Goal: Check status

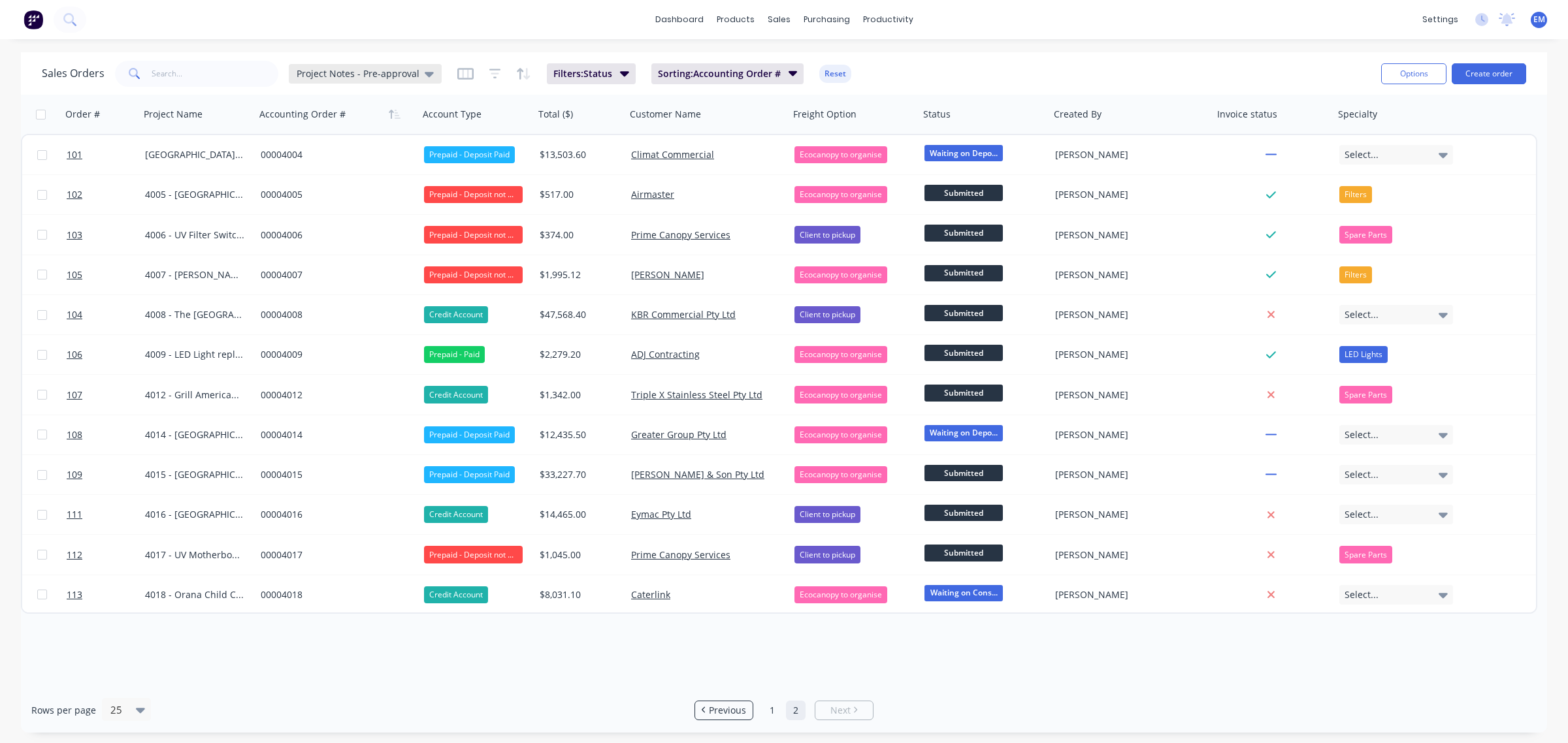
click at [425, 77] on icon at bounding box center [430, 74] width 9 height 14
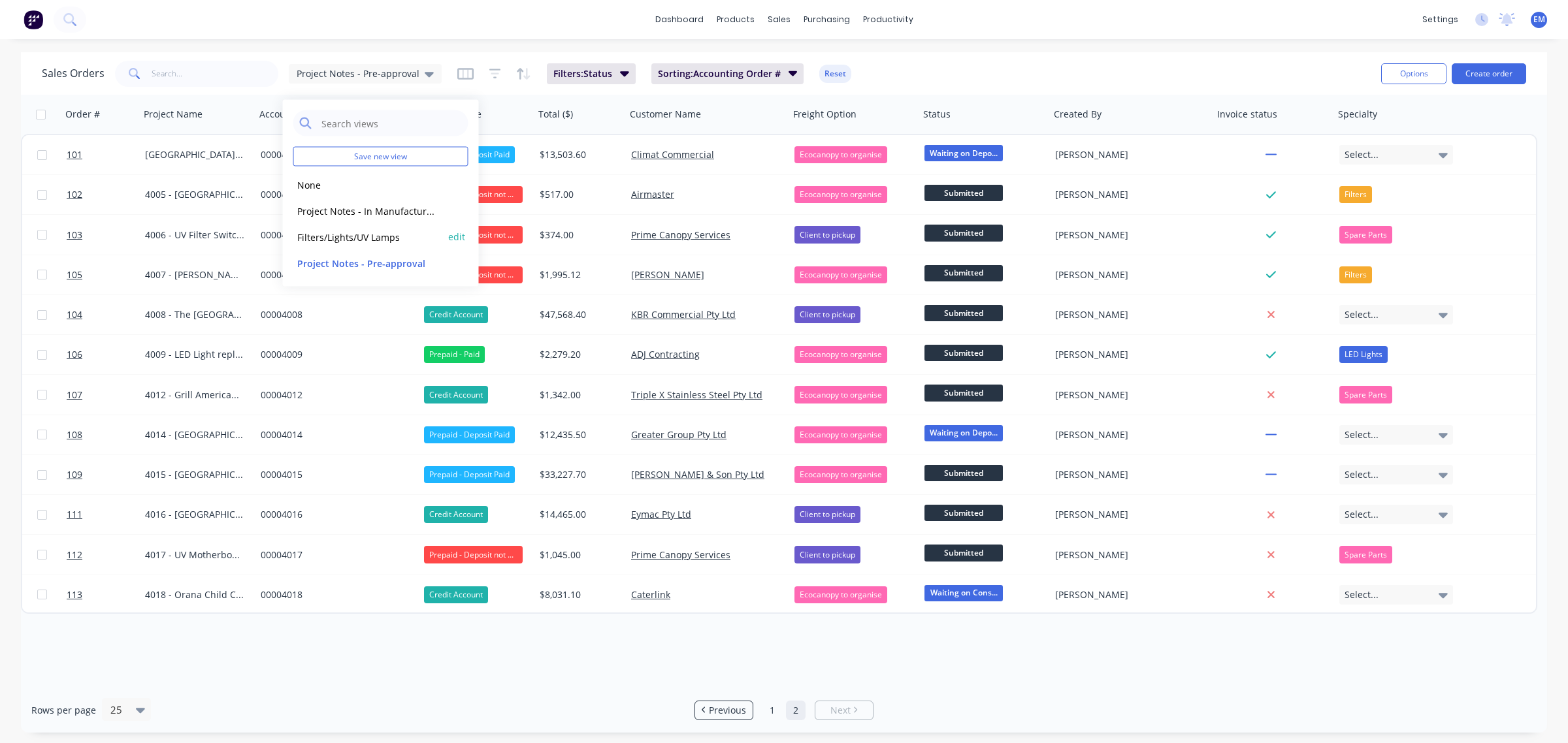
click at [382, 239] on button "Filters/Lights/UV Lamps" at bounding box center [368, 237] width 149 height 15
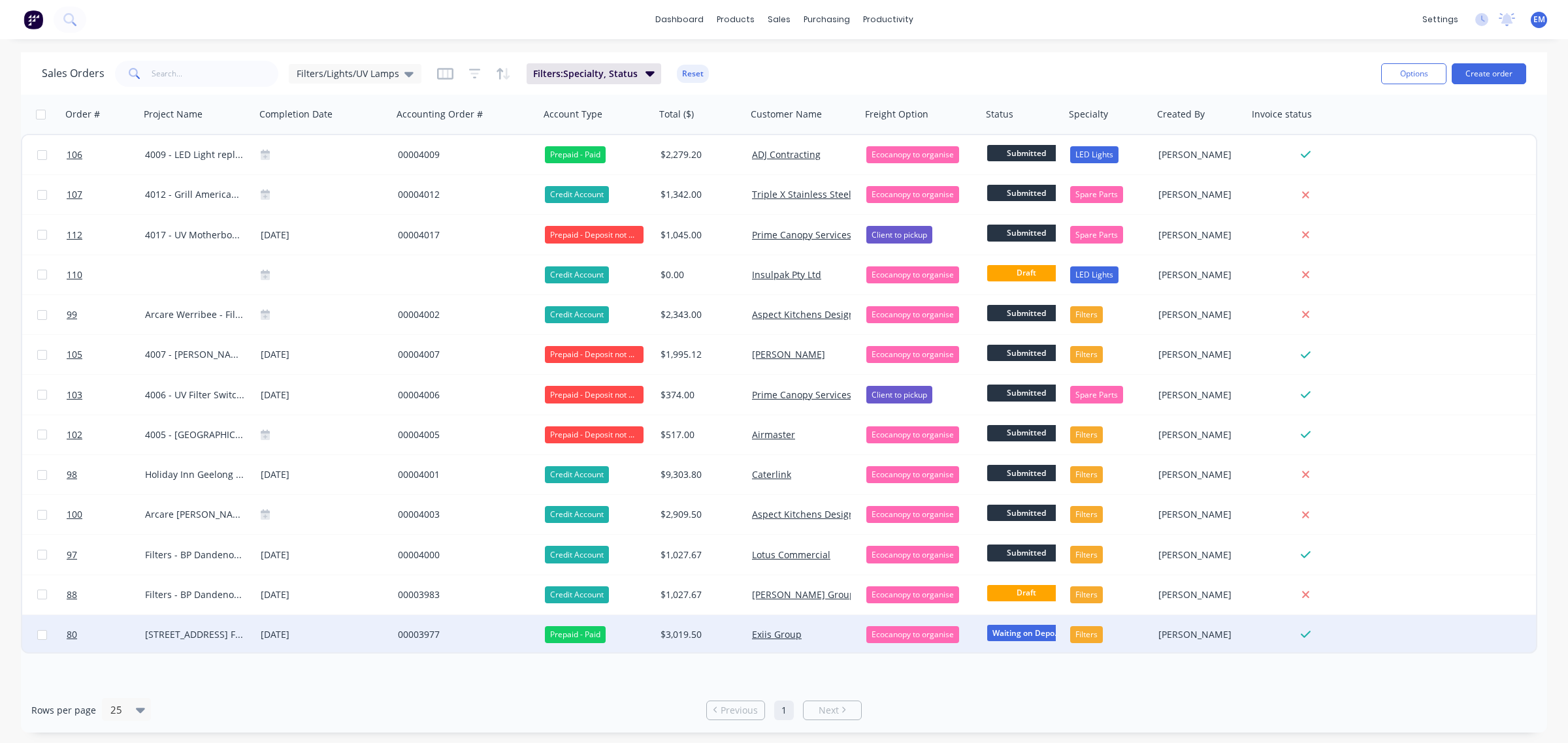
click at [1031, 635] on span "Waiting on Depo..." at bounding box center [1026, 633] width 78 height 17
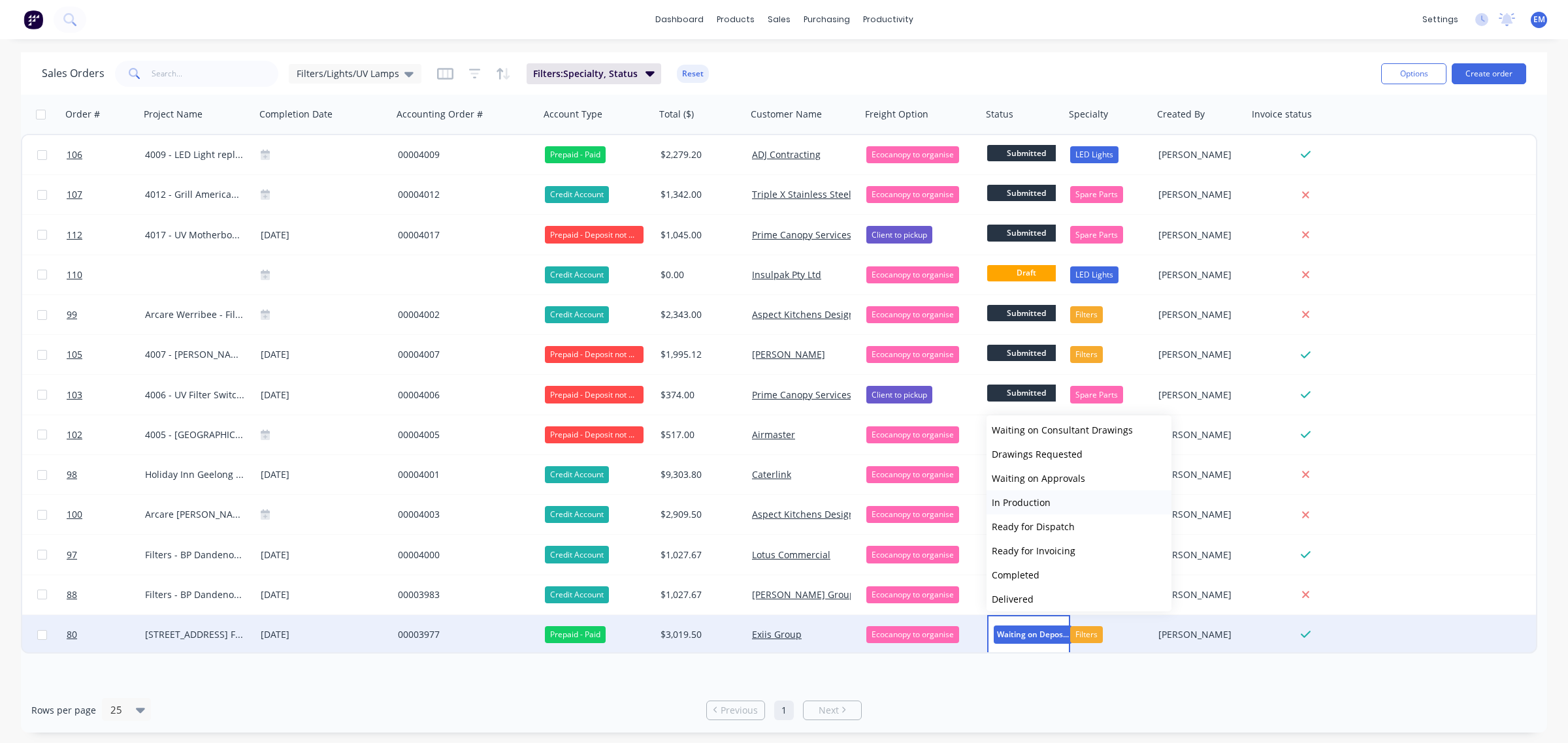
scroll to position [80, 0]
click at [1027, 568] on span "Delivered" at bounding box center [1012, 571] width 42 height 13
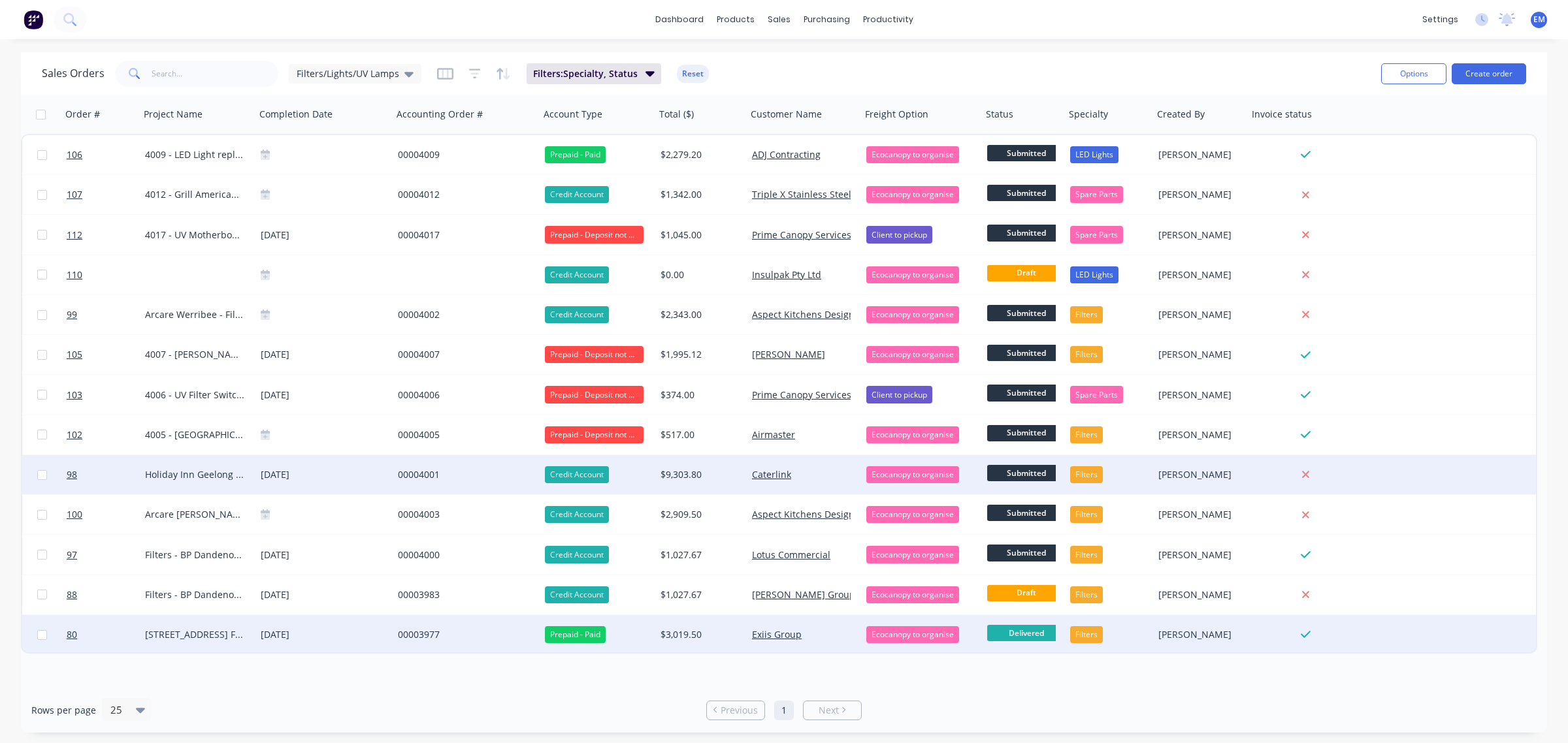
click at [425, 477] on div "00004001" at bounding box center [463, 475] width 130 height 13
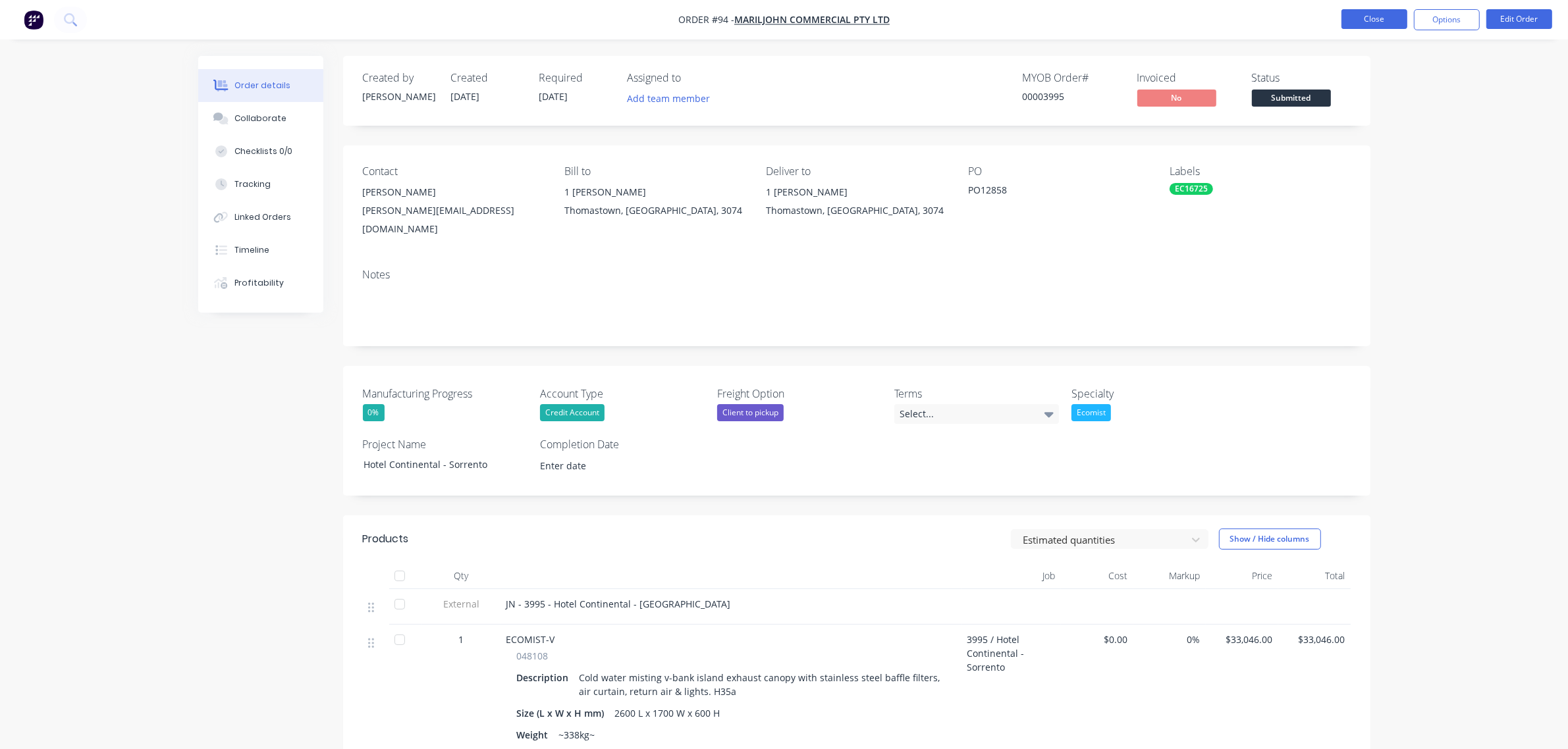
click at [1383, 20] on button "Close" at bounding box center [1374, 19] width 66 height 20
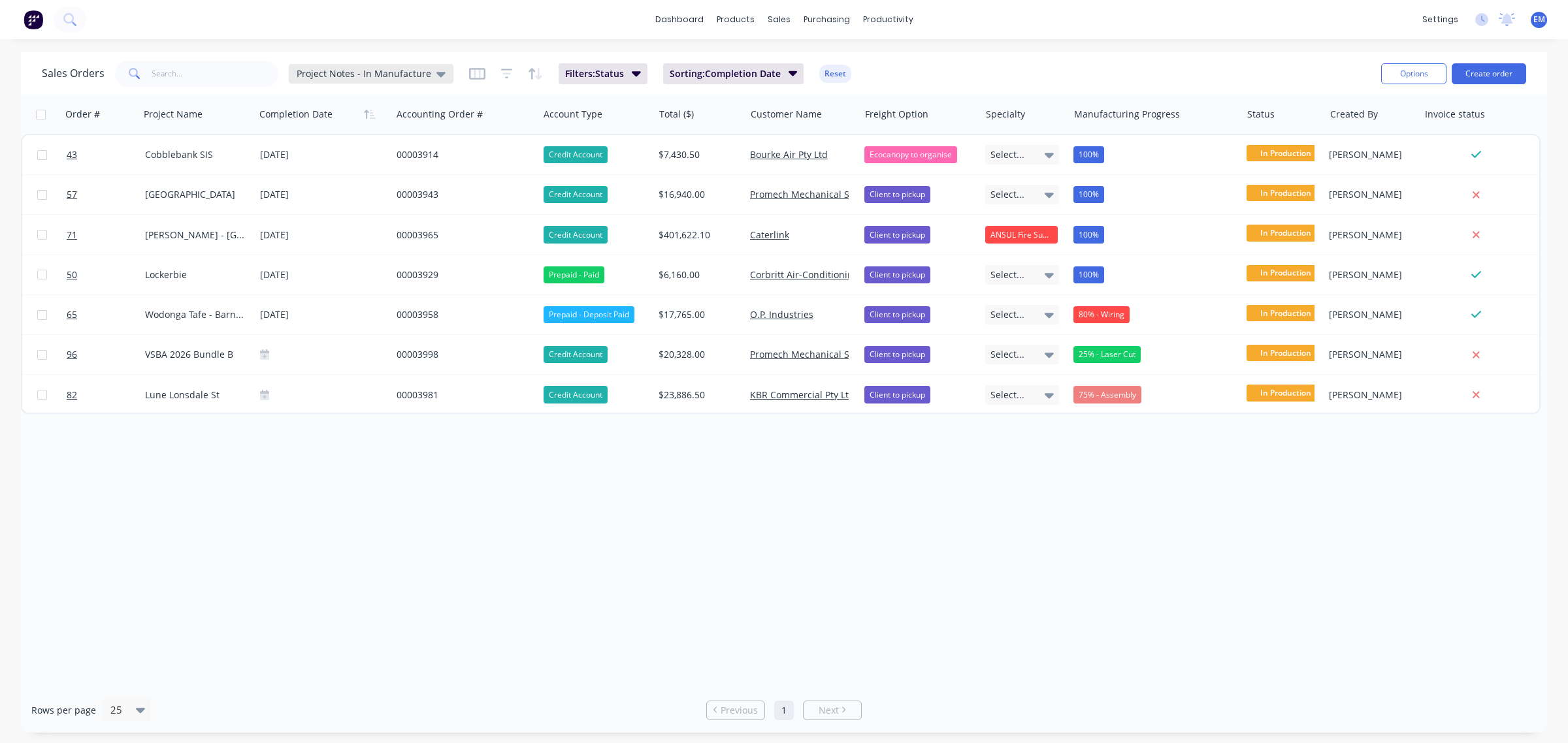
click at [438, 74] on icon at bounding box center [441, 74] width 9 height 14
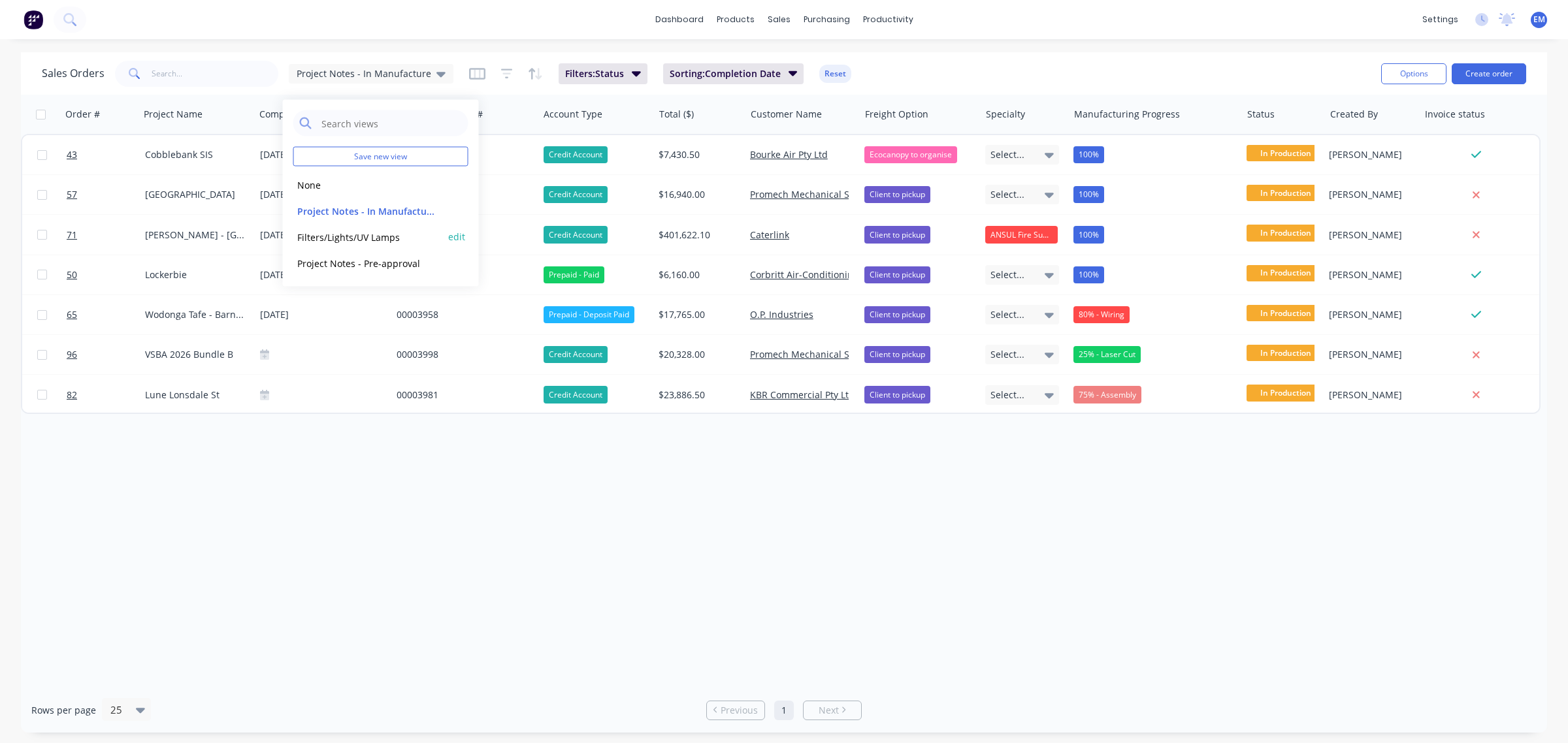
click at [389, 229] on div "Filters/Lights/UV Lamps edit" at bounding box center [381, 237] width 175 height 26
click at [379, 238] on button "Filters/Lights/UV Lamps" at bounding box center [368, 237] width 149 height 15
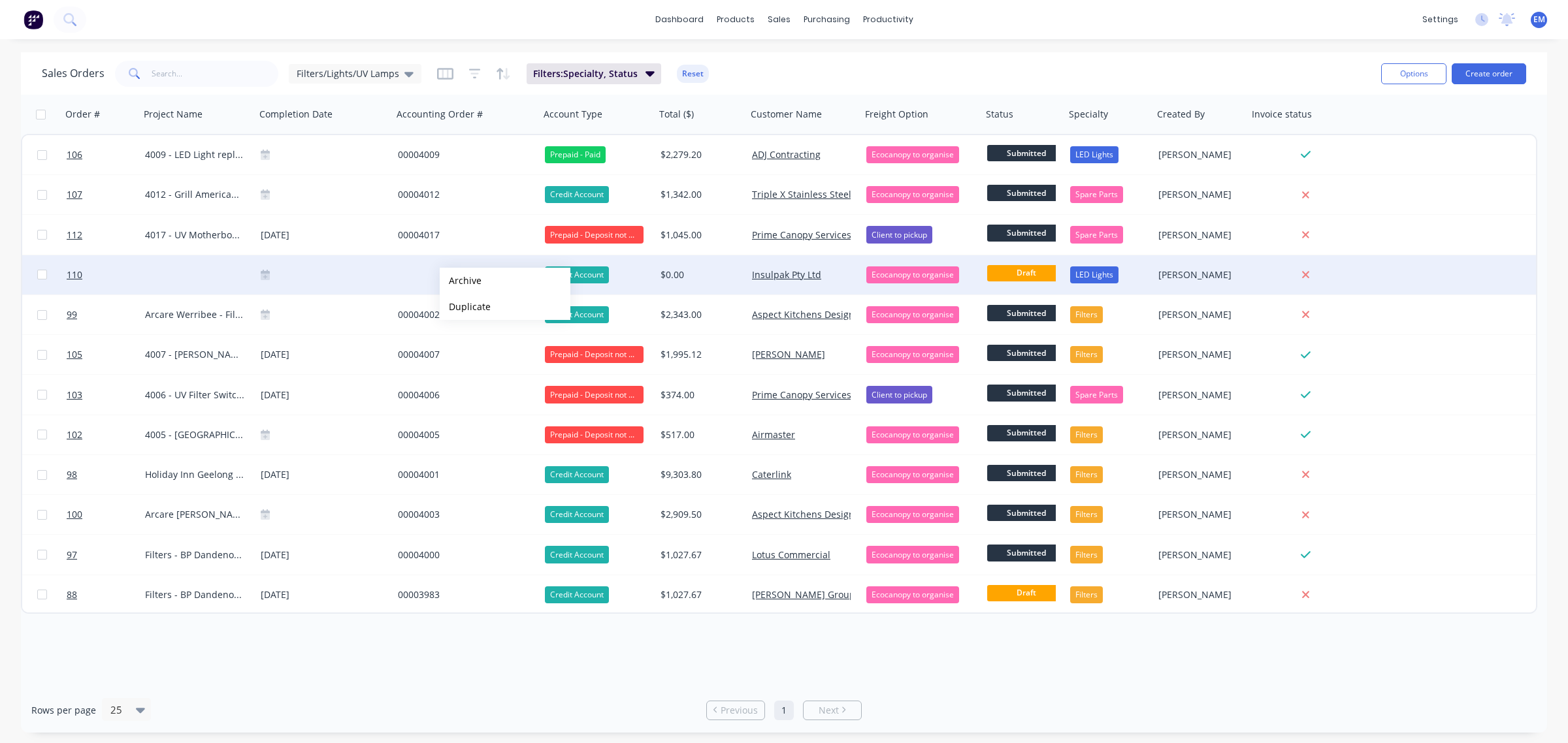
click at [476, 278] on button "Archive" at bounding box center [505, 280] width 131 height 26
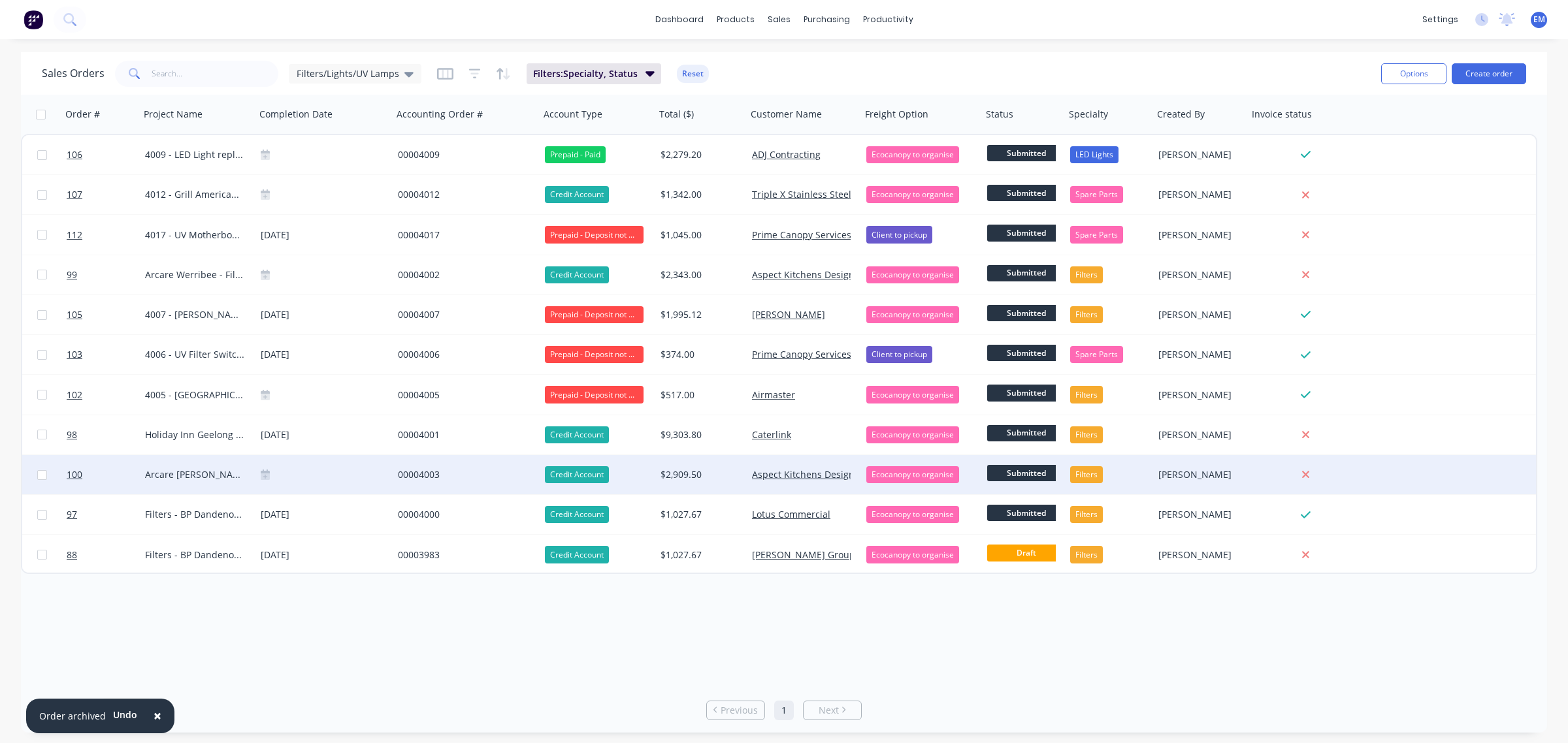
click at [418, 473] on div "00004003" at bounding box center [463, 475] width 130 height 13
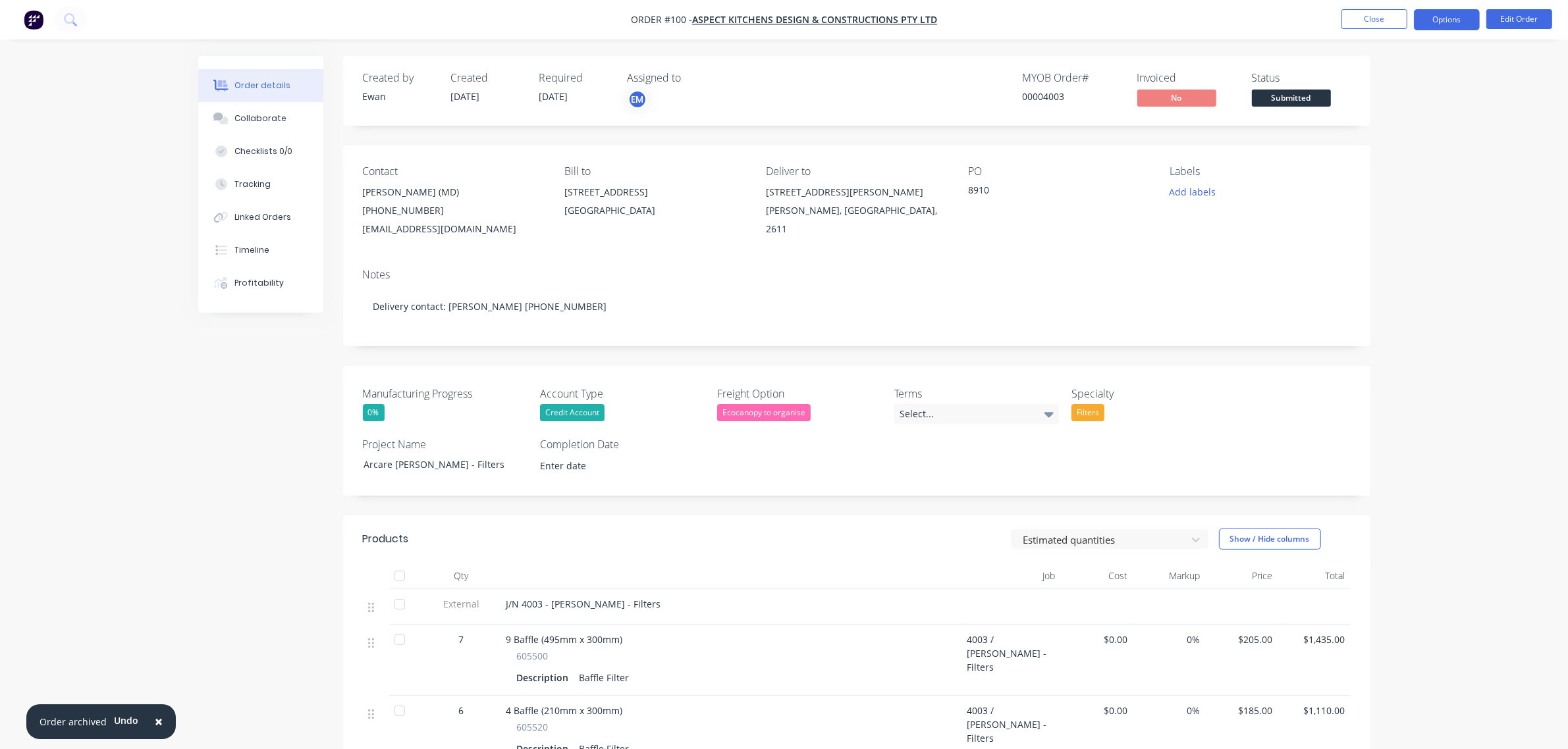
click at [1449, 18] on button "Options" at bounding box center [1446, 20] width 66 height 21
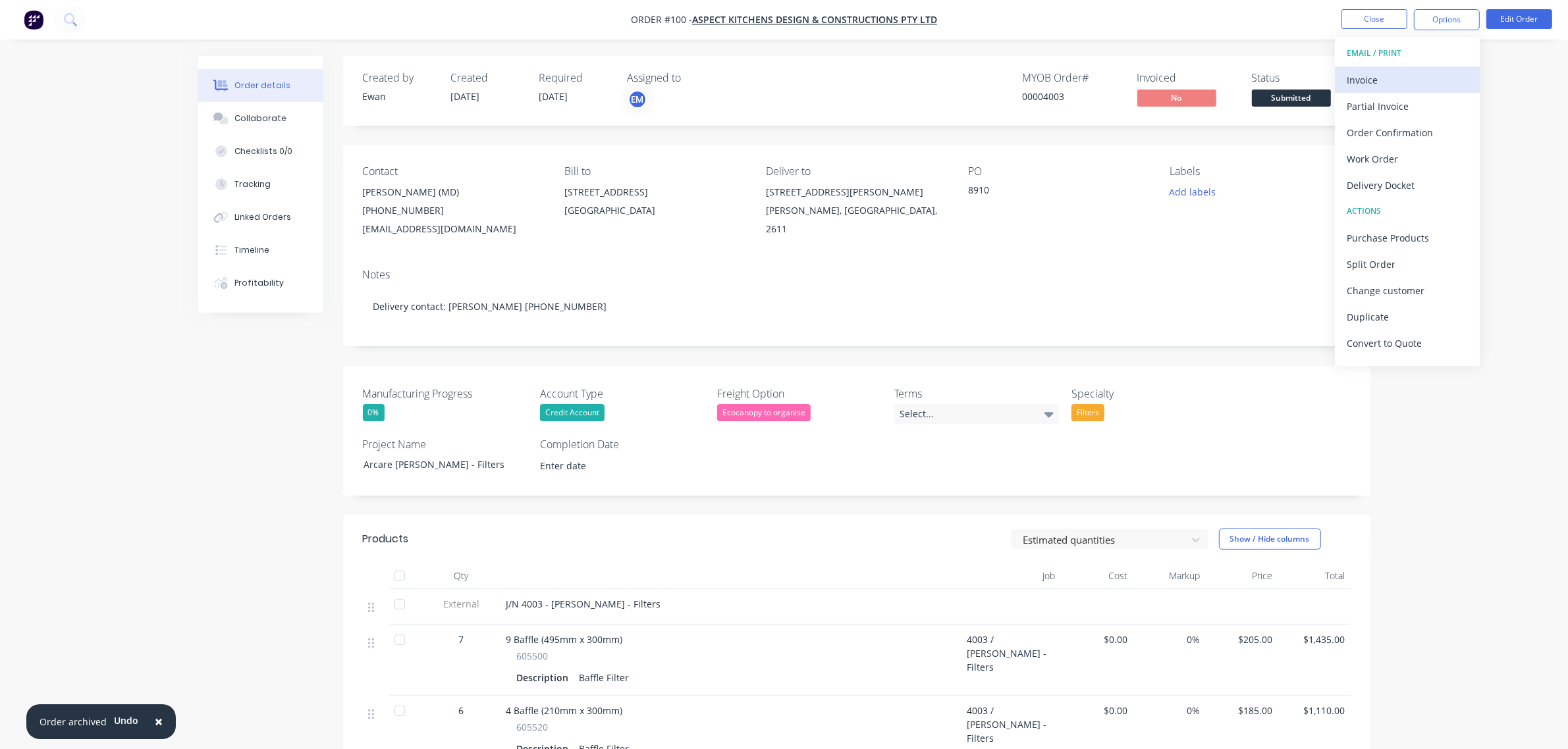
click at [1409, 81] on div "Invoice" at bounding box center [1407, 80] width 121 height 19
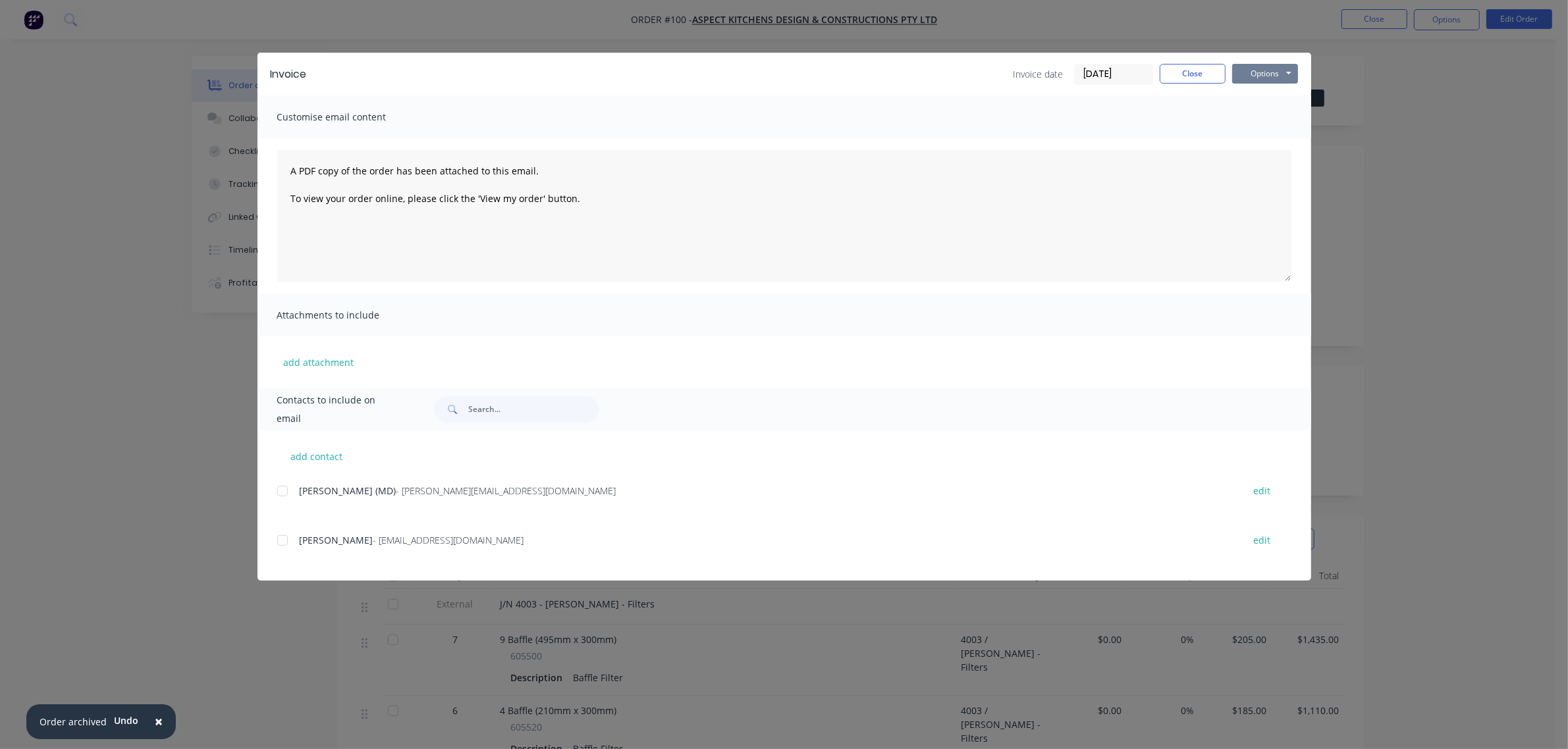
click at [1243, 76] on button "Options" at bounding box center [1265, 73] width 66 height 20
click at [1266, 103] on button "Preview" at bounding box center [1274, 97] width 85 height 22
click at [1210, 70] on button "Close" at bounding box center [1192, 73] width 66 height 20
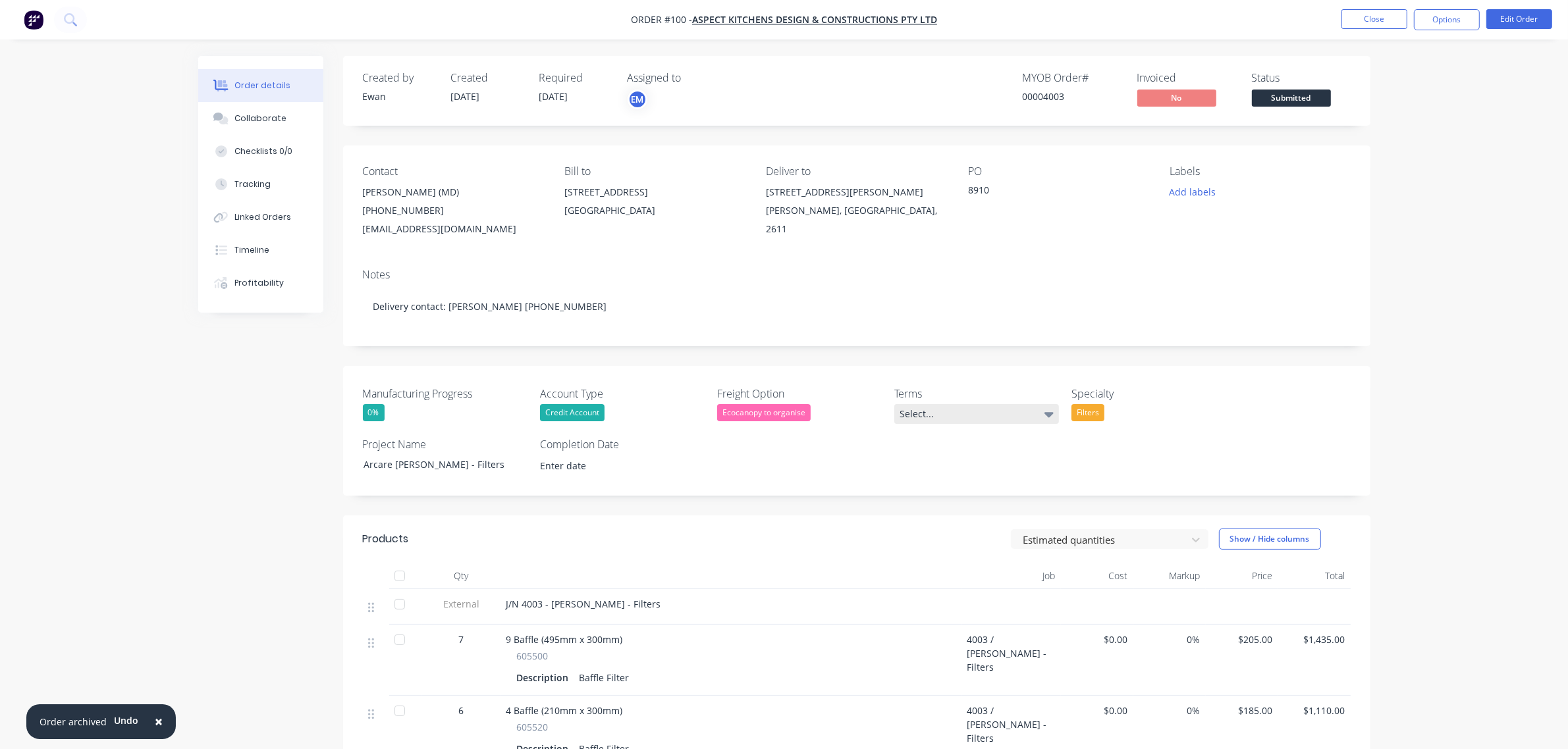
click at [1017, 410] on div "Select..." at bounding box center [976, 414] width 164 height 20
click at [987, 489] on div "30 days EOM - Any orders exceeding your approved credit limit will require prep…" at bounding box center [973, 495] width 138 height 17
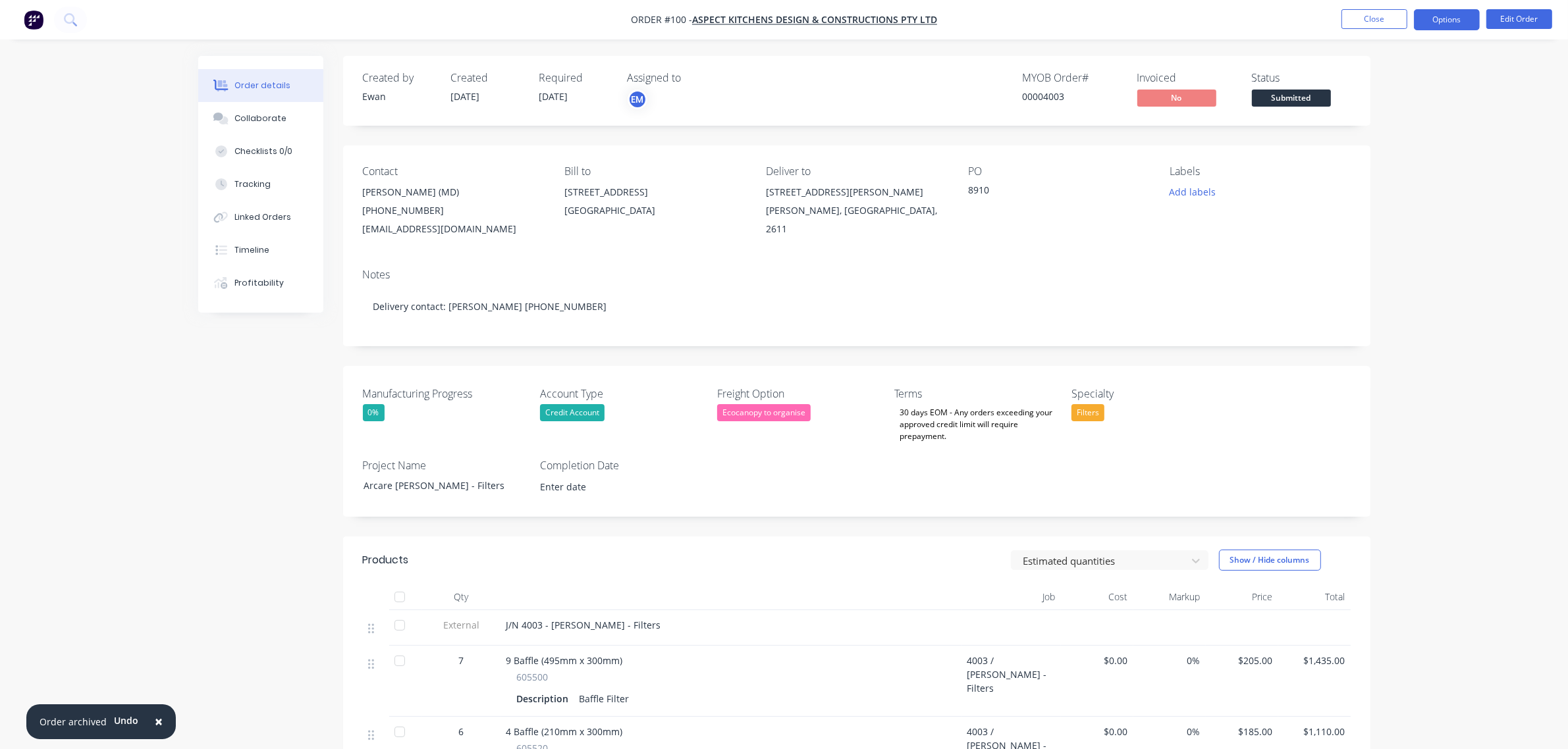
click at [1447, 21] on button "Options" at bounding box center [1446, 20] width 66 height 21
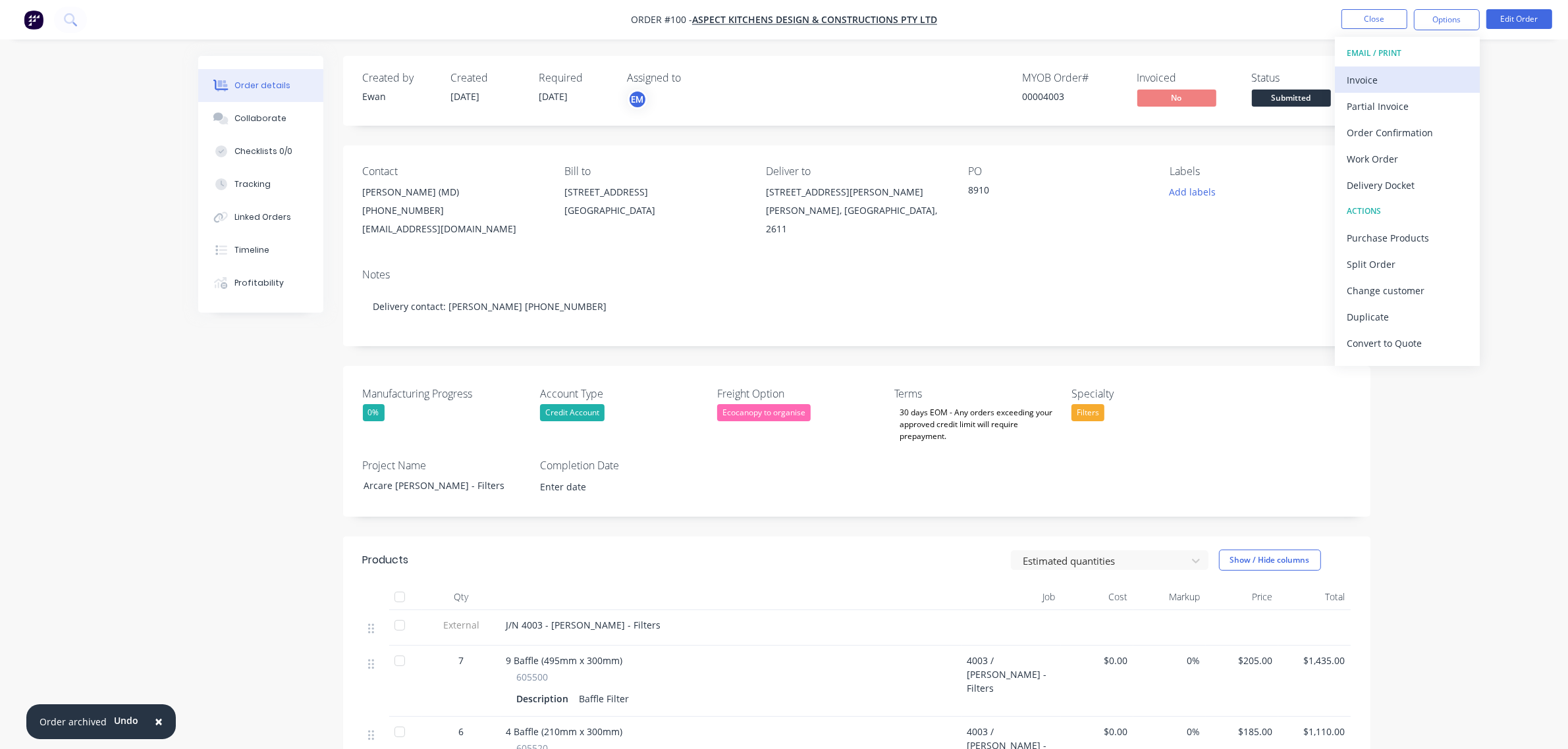
click at [1372, 74] on div "Invoice" at bounding box center [1407, 80] width 121 height 19
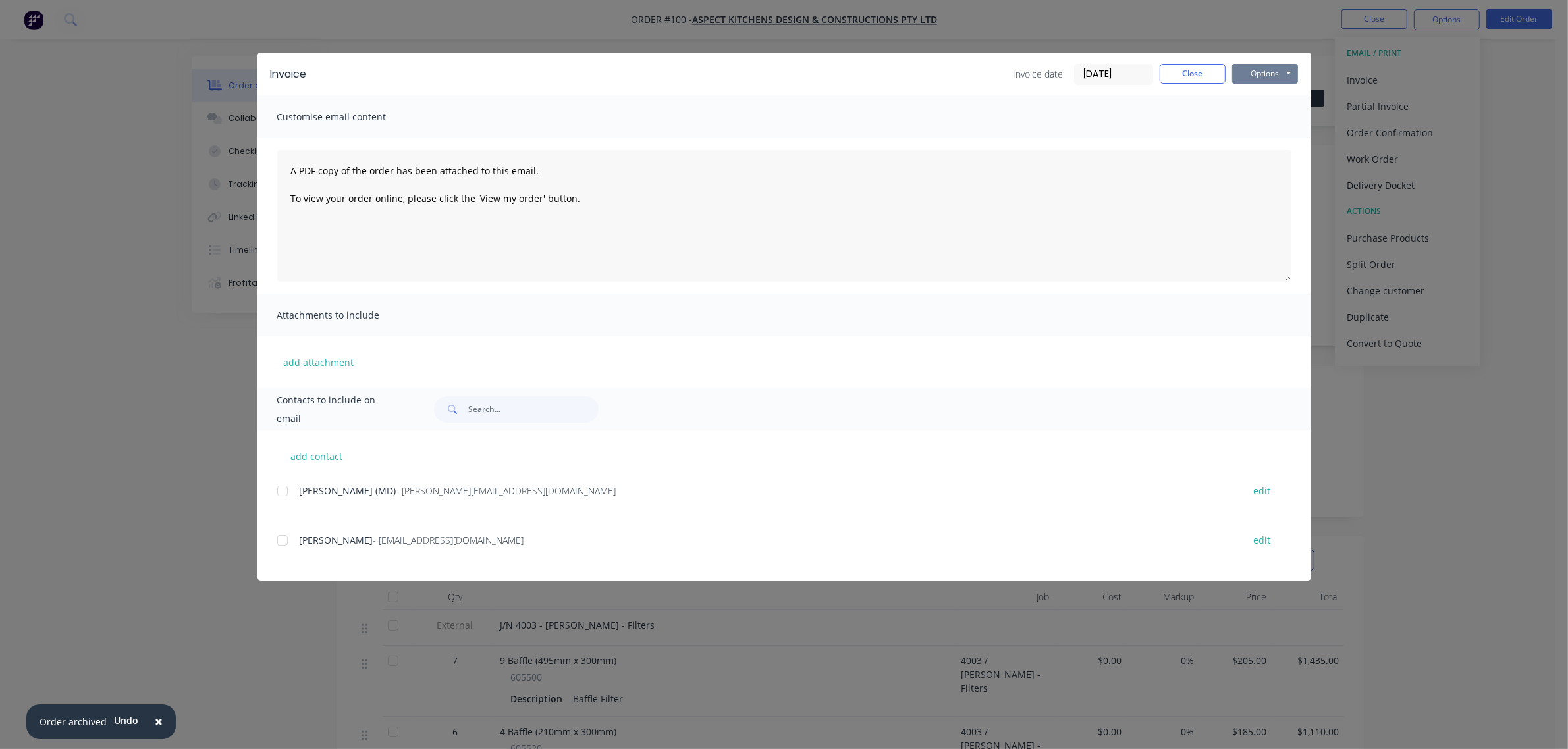
click at [1284, 67] on button "Options" at bounding box center [1265, 73] width 66 height 20
click at [1273, 119] on button "Print" at bounding box center [1274, 119] width 85 height 22
click at [1205, 69] on button "Close" at bounding box center [1192, 73] width 66 height 20
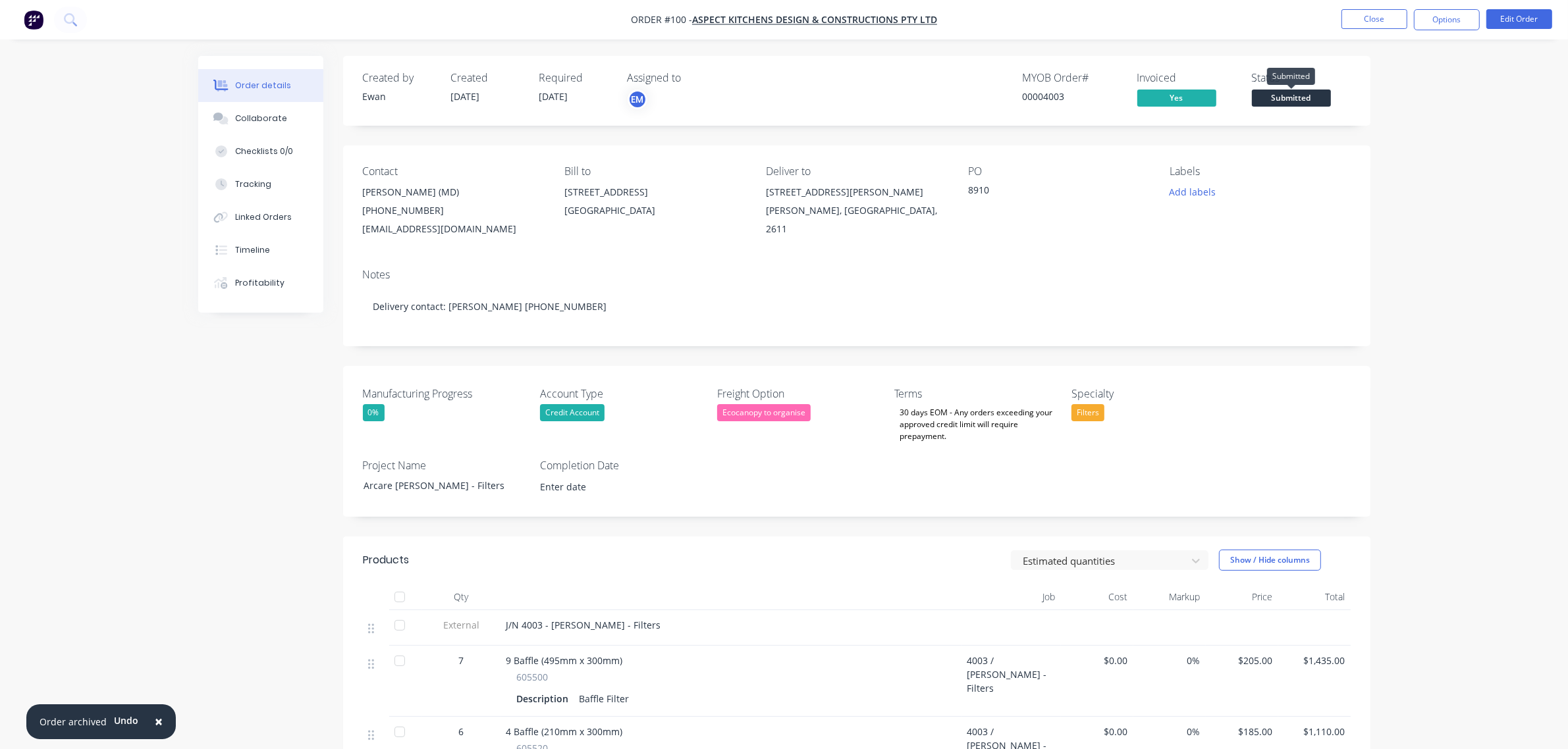
click at [1269, 97] on span "Submitted" at bounding box center [1290, 97] width 79 height 17
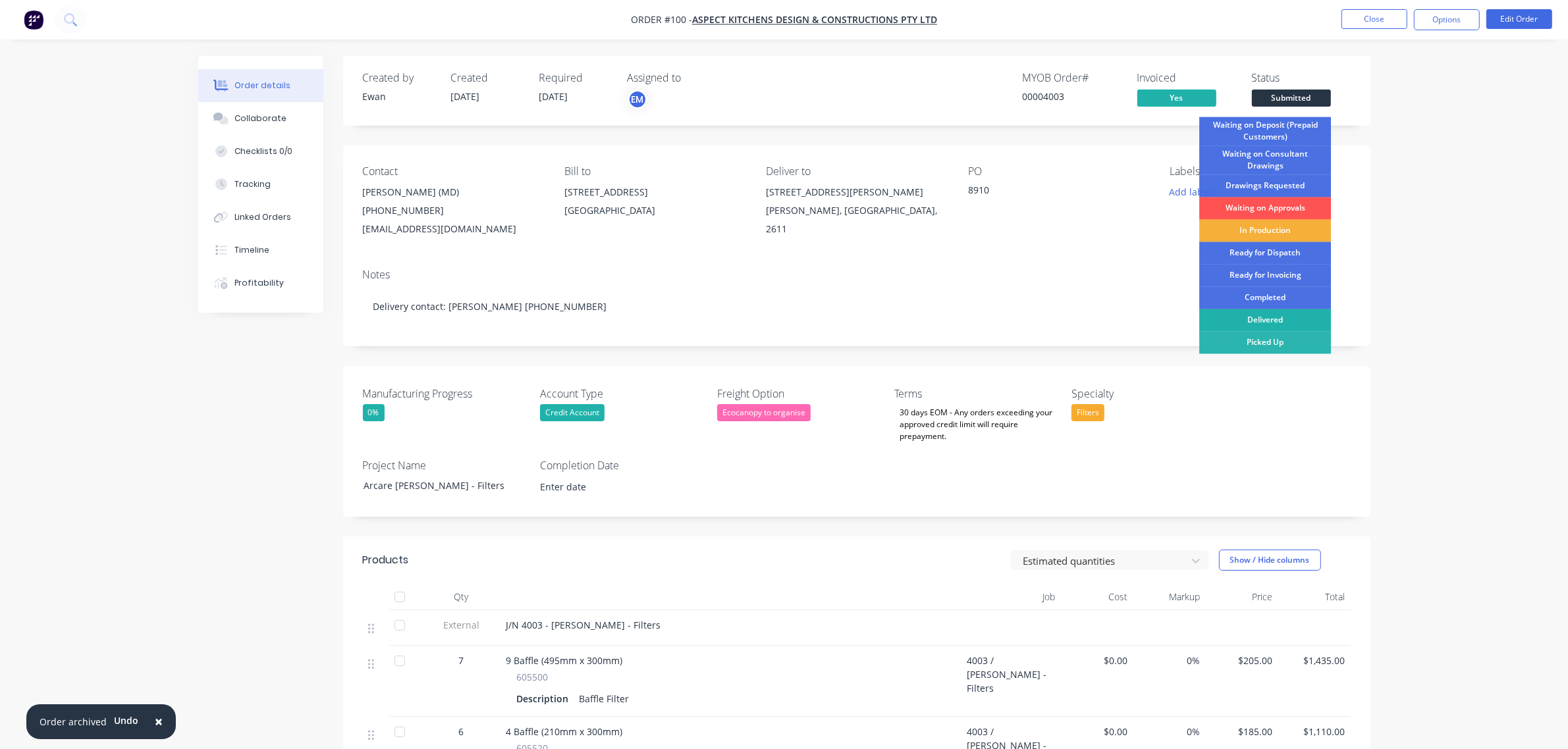
click at [1271, 313] on div "Delivered" at bounding box center [1264, 321] width 132 height 22
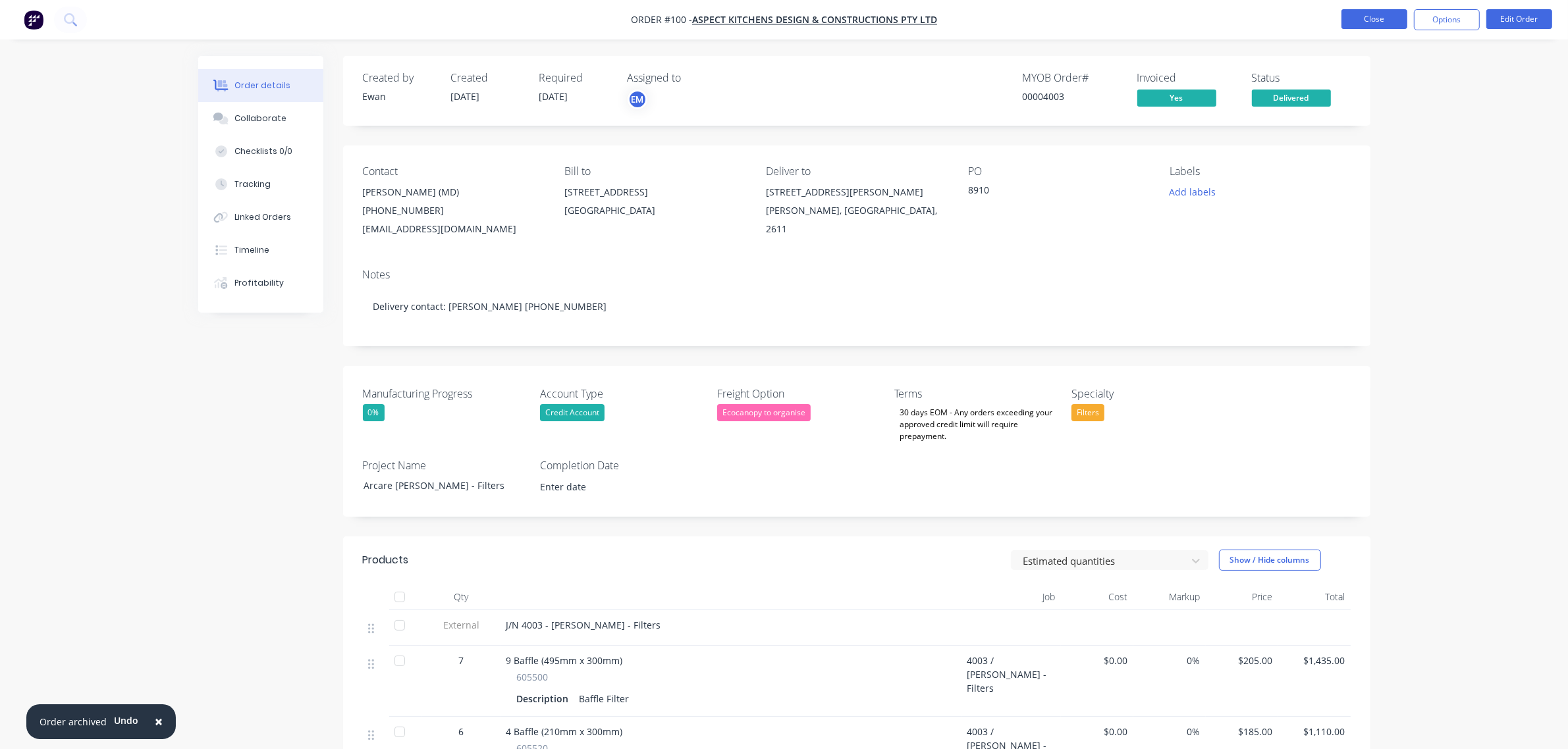
click at [1368, 18] on button "Close" at bounding box center [1374, 19] width 66 height 20
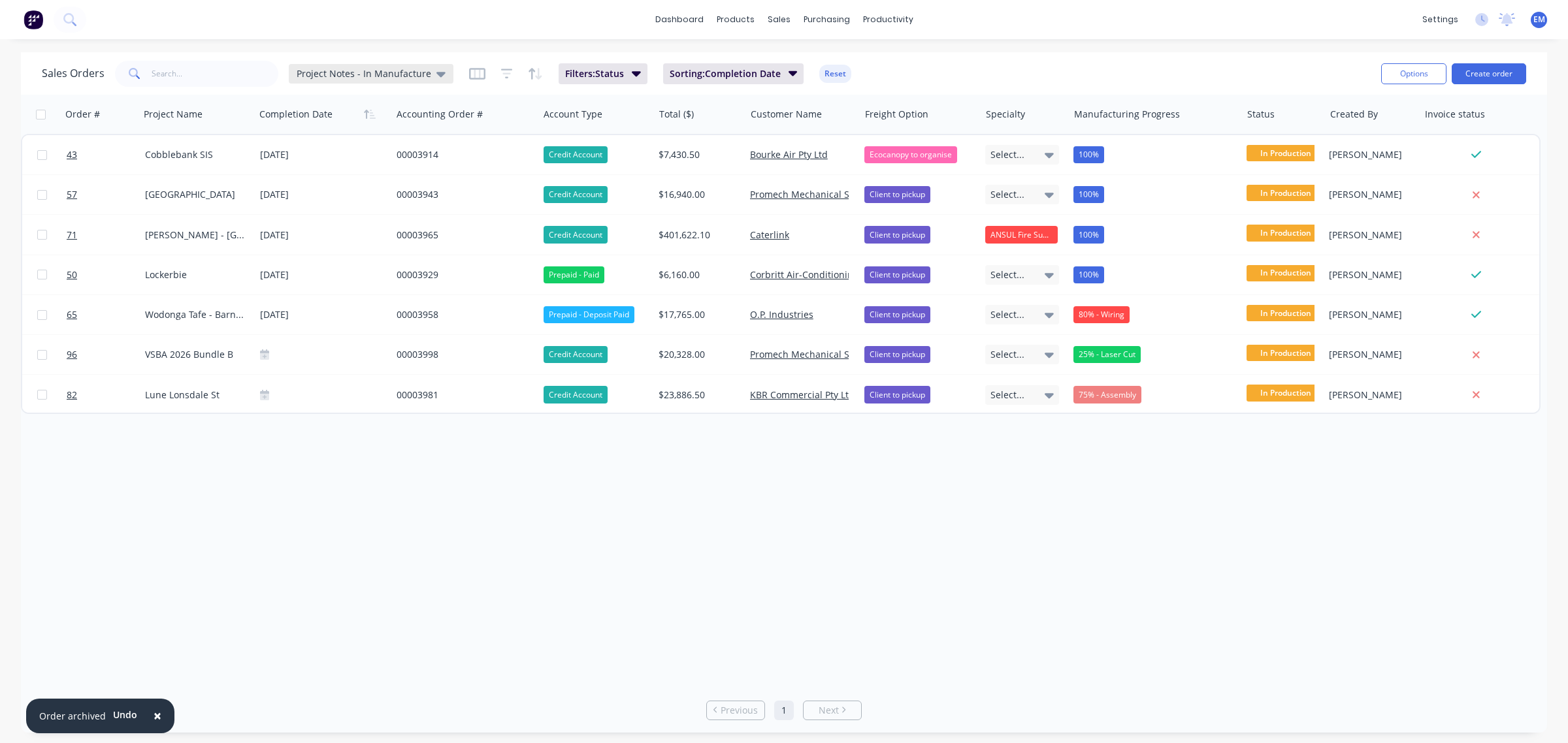
click at [380, 66] on div "Project Notes - In Manufacture" at bounding box center [371, 74] width 165 height 20
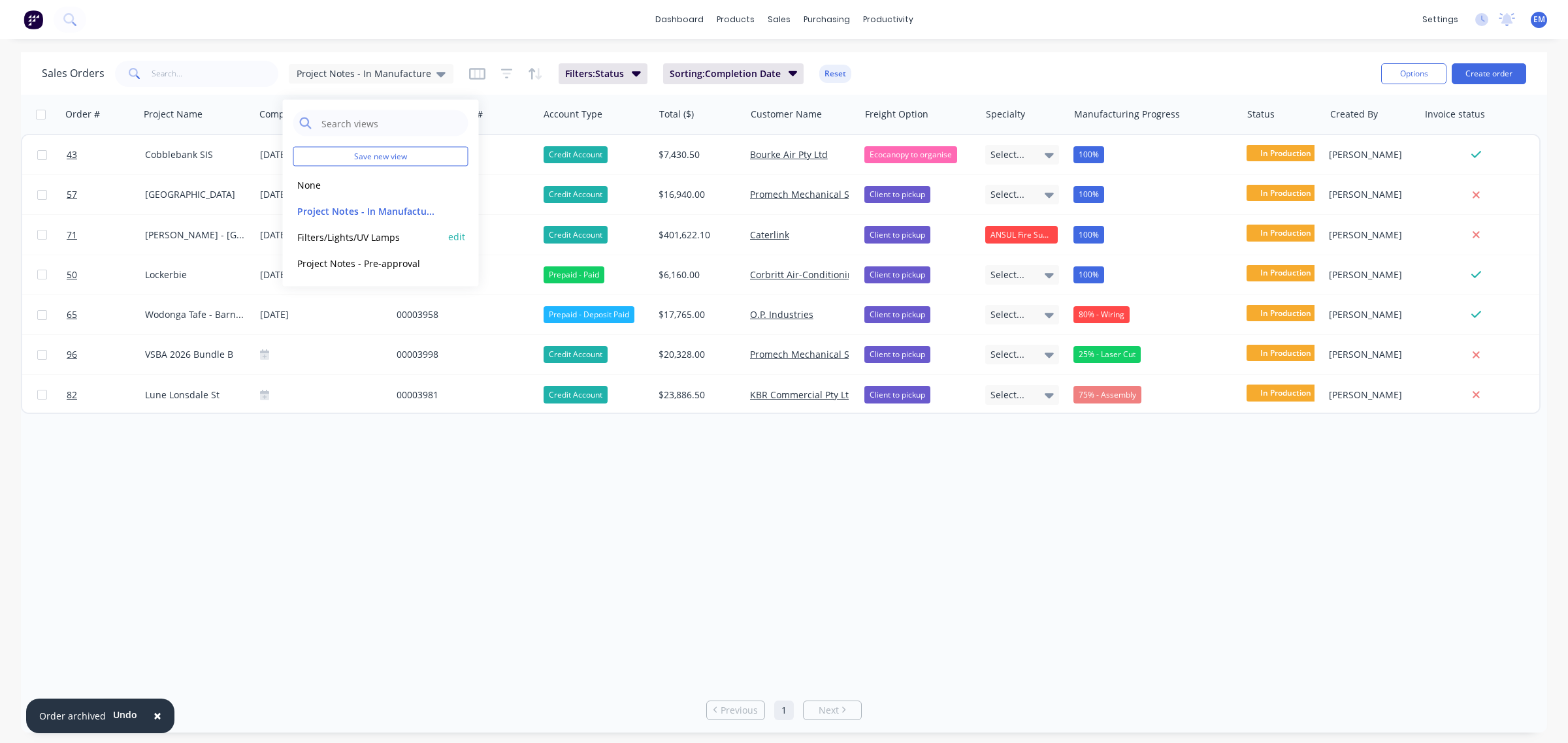
click at [334, 229] on button "Filters/Lights/UV Lamps" at bounding box center [368, 237] width 149 height 15
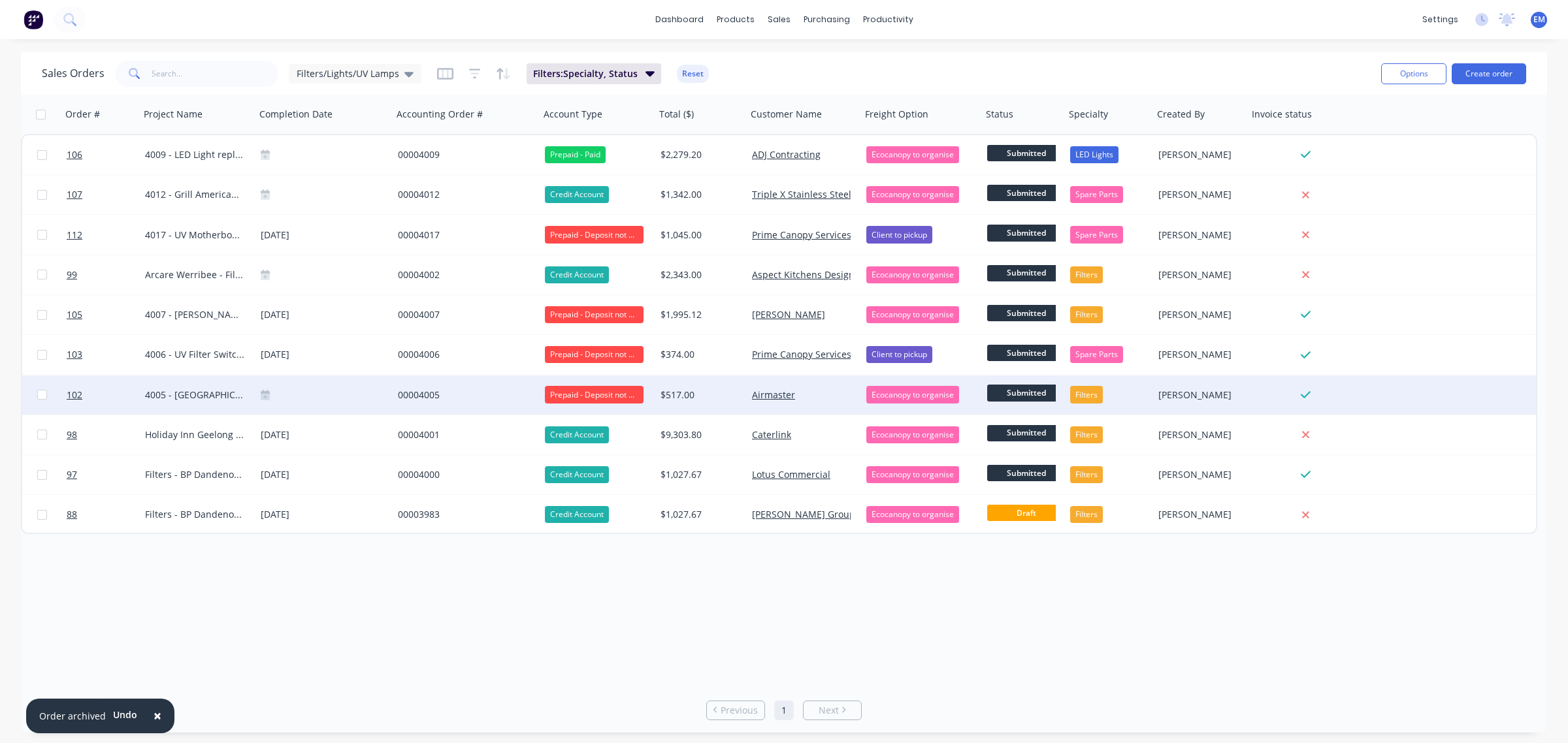
click at [585, 391] on div "Prepaid - Deposit not Paid" at bounding box center [594, 394] width 99 height 17
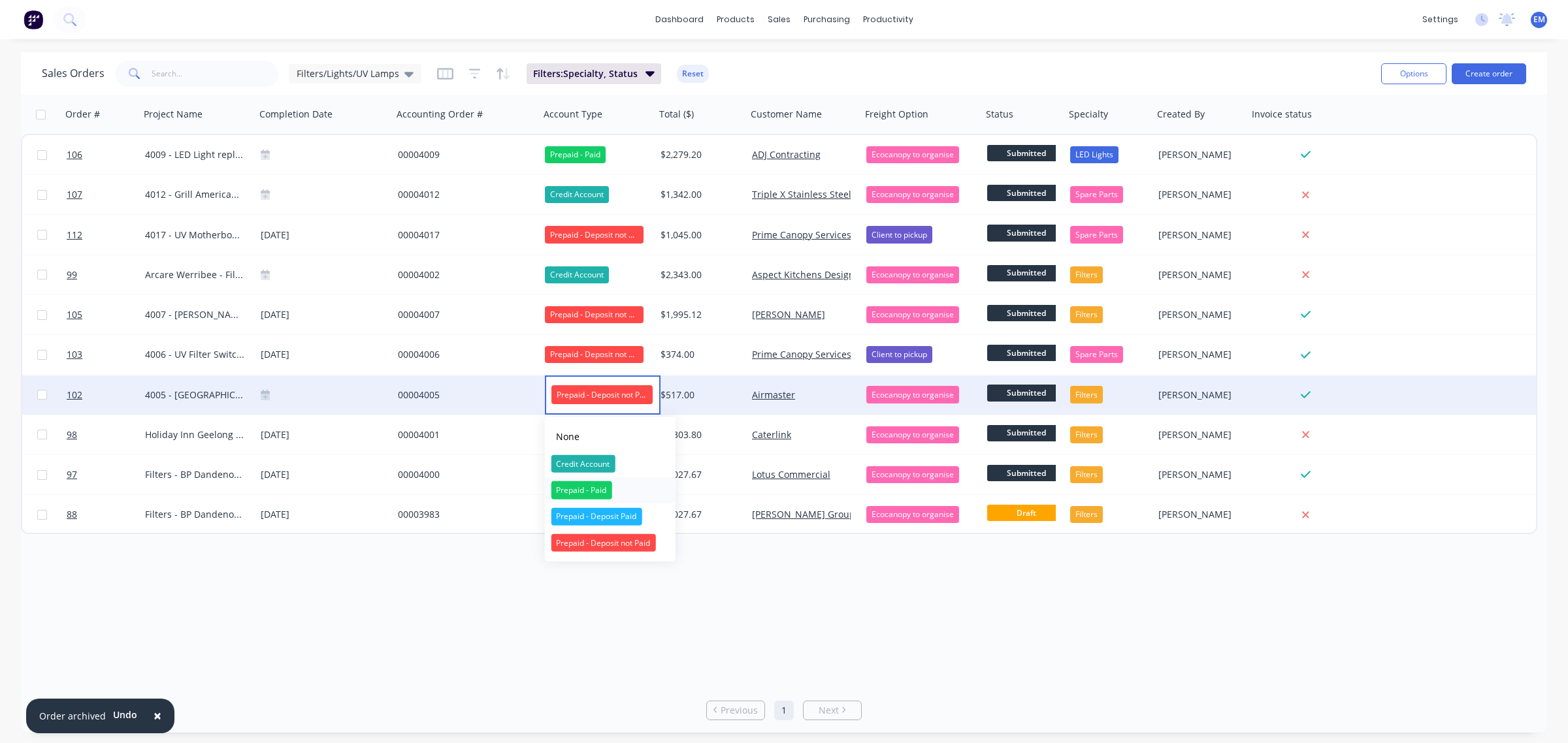
click at [591, 491] on div "Prepaid - Paid" at bounding box center [581, 490] width 61 height 18
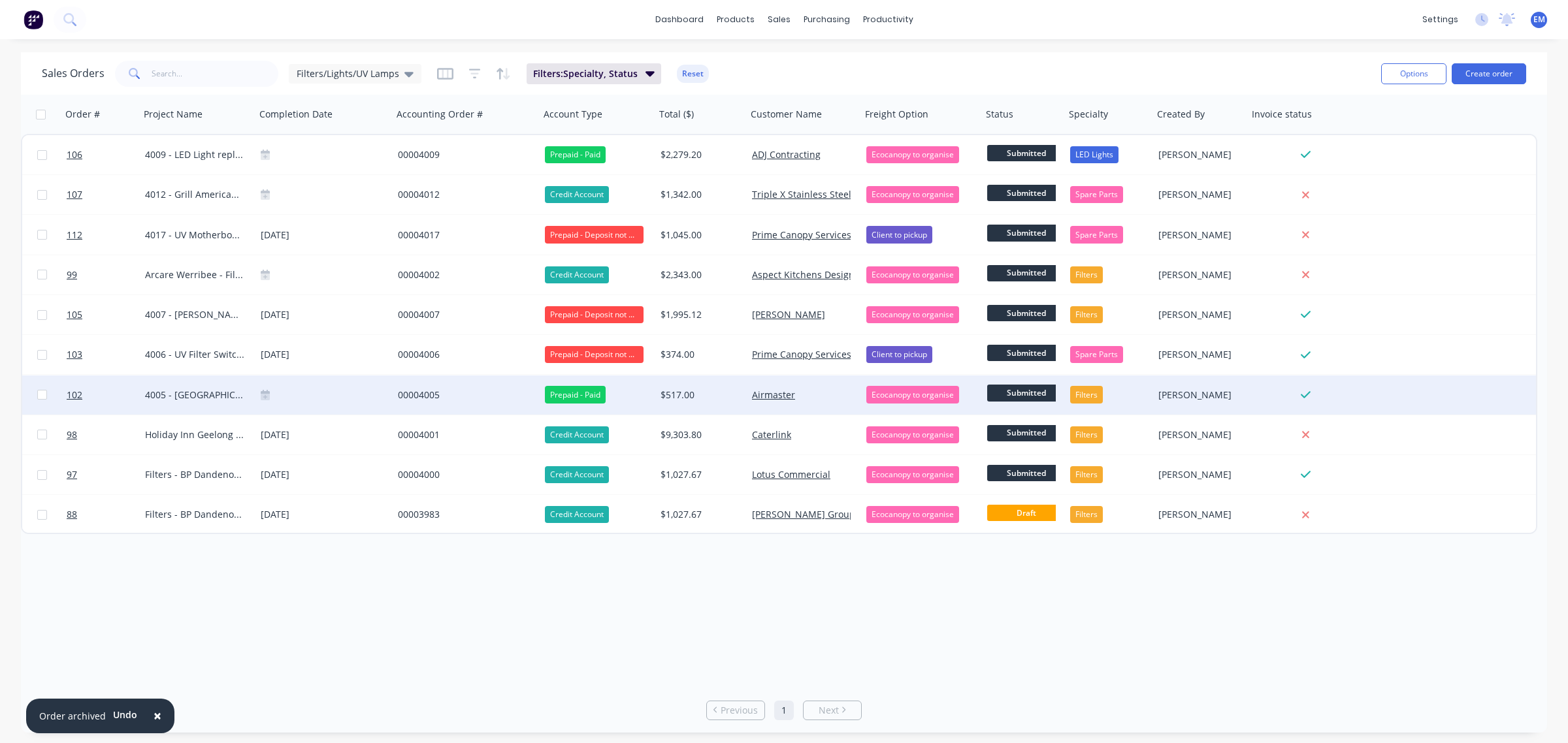
click at [1016, 392] on span "Submitted" at bounding box center [1026, 392] width 78 height 17
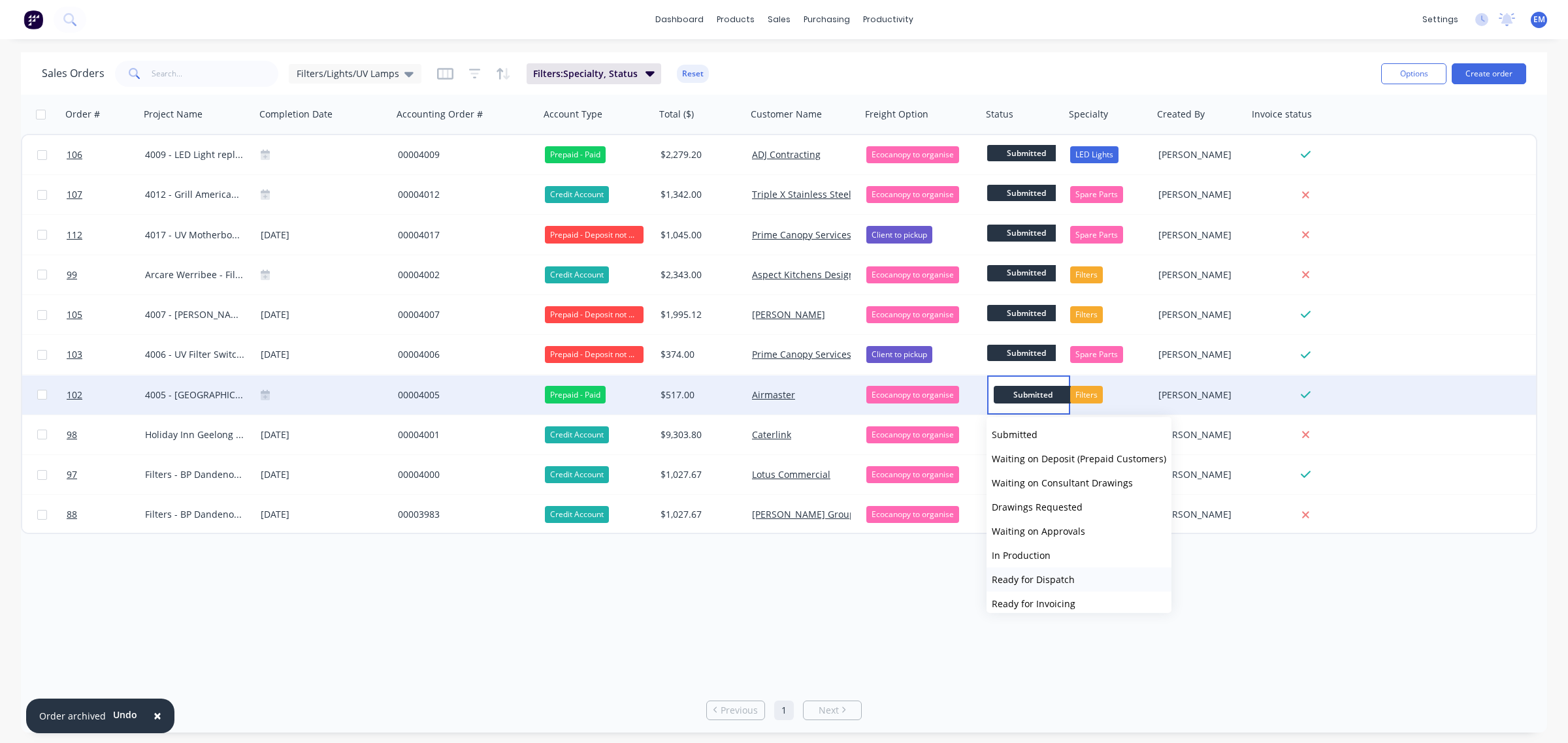
click at [1052, 574] on span "Ready for Dispatch" at bounding box center [1033, 580] width 83 height 13
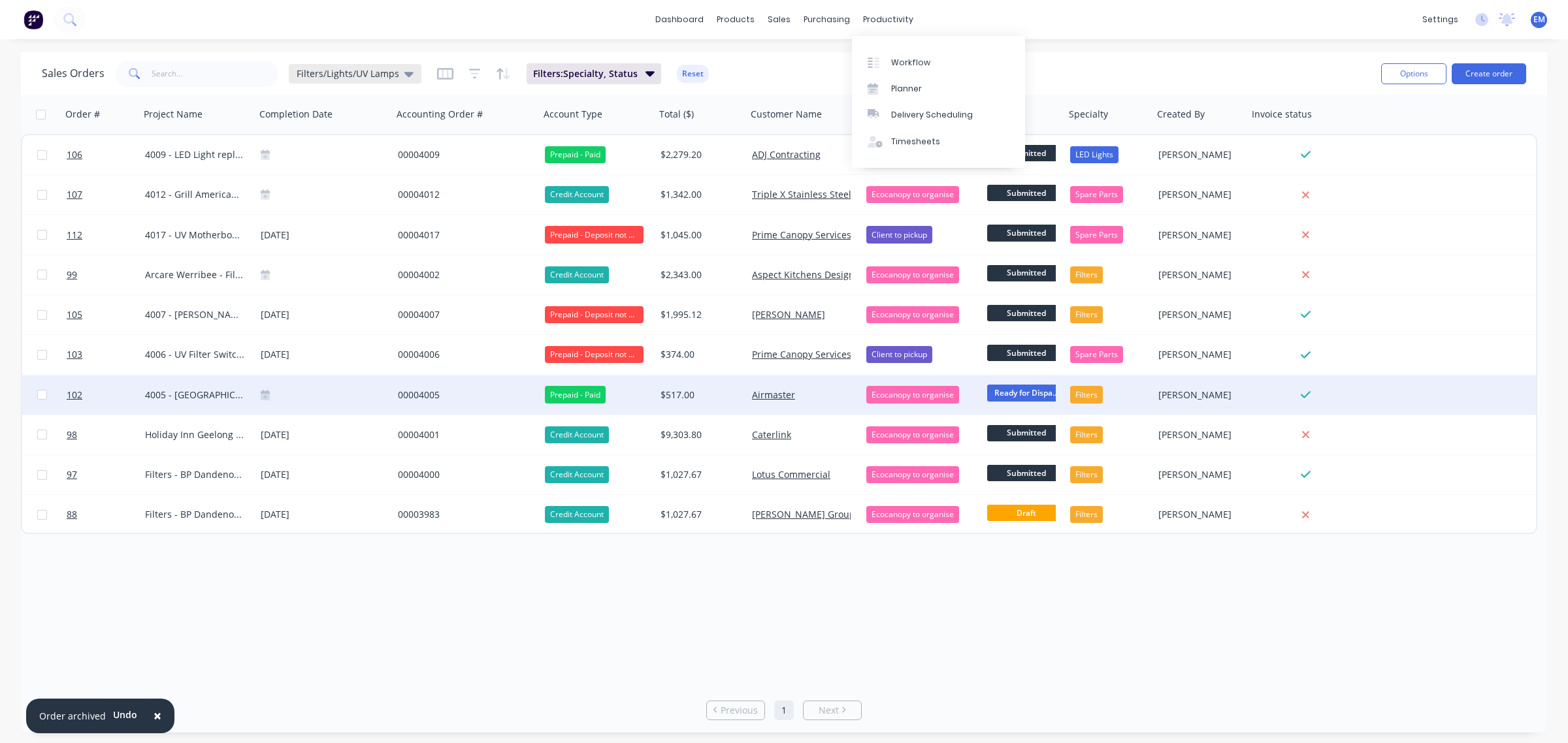
click at [382, 79] on span "Filters/Lights/UV Lamps" at bounding box center [348, 73] width 103 height 13
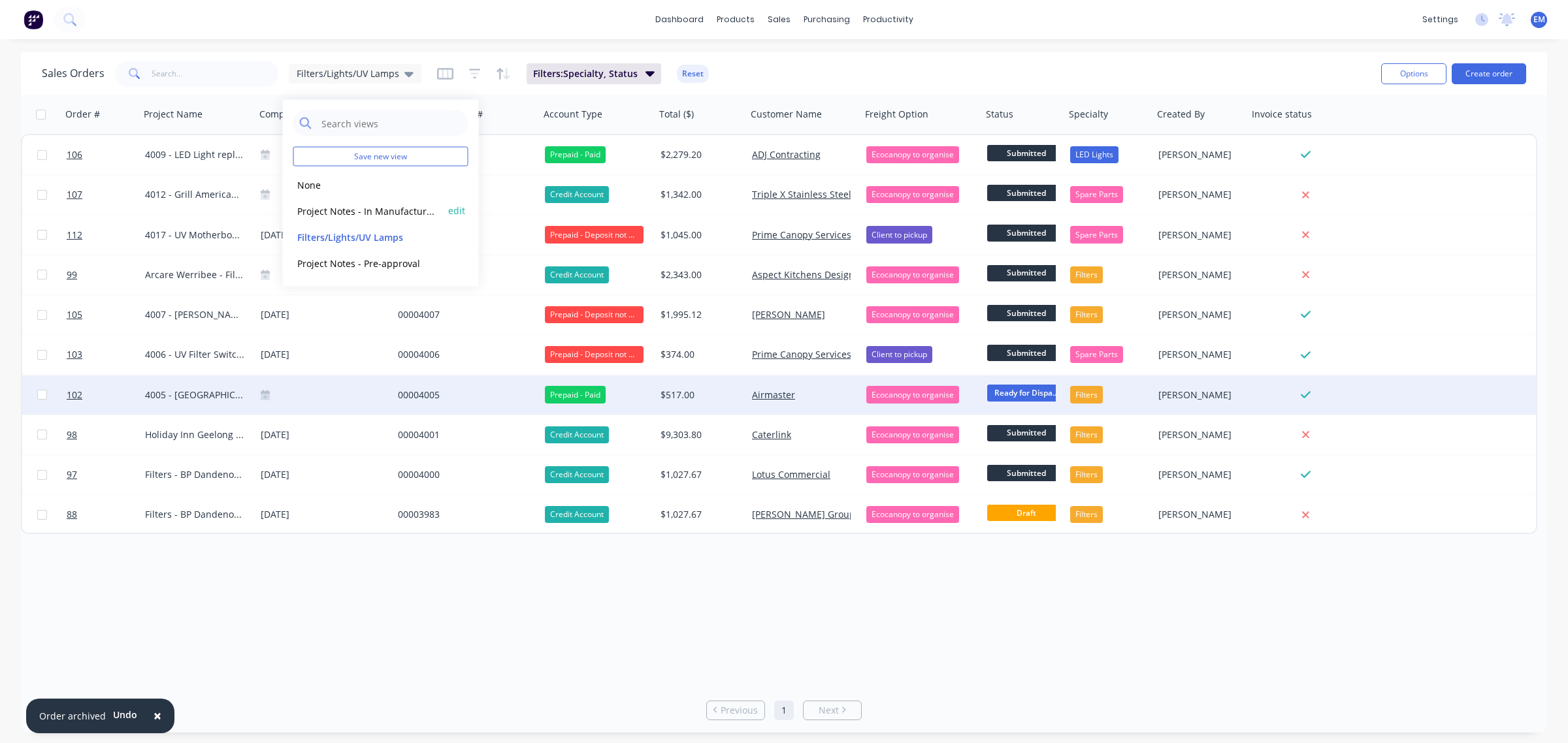
click at [366, 211] on button "Project Notes - In Manufacture (Default)" at bounding box center [368, 210] width 149 height 15
